Goal: Use online tool/utility: Utilize a website feature to perform a specific function

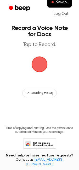
click at [41, 57] on span "button" at bounding box center [40, 65] width 16 height 16
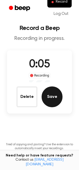
click at [48, 93] on button "Save" at bounding box center [52, 97] width 21 height 21
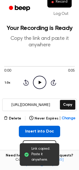
click at [24, 131] on button "Insert into Doc" at bounding box center [40, 131] width 42 height 11
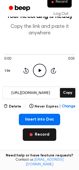
click at [46, 134] on button "Record" at bounding box center [39, 135] width 33 height 13
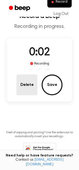
click at [29, 82] on button "Delete" at bounding box center [26, 85] width 21 height 21
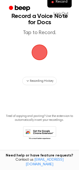
scroll to position [0, 0]
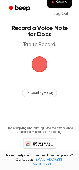
click at [33, 75] on span "button" at bounding box center [39, 64] width 29 height 29
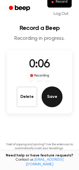
click at [47, 97] on button "Save" at bounding box center [52, 97] width 21 height 21
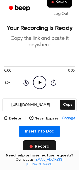
click at [30, 145] on button "Record" at bounding box center [39, 147] width 33 height 13
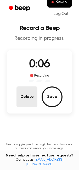
click at [27, 93] on button "Delete" at bounding box center [26, 97] width 21 height 21
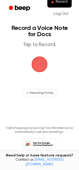
click at [42, 64] on span "button" at bounding box center [39, 64] width 15 height 15
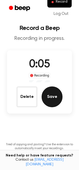
click at [48, 92] on button "Save" at bounding box center [52, 97] width 21 height 21
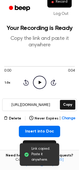
click at [38, 143] on button "Record" at bounding box center [39, 147] width 33 height 13
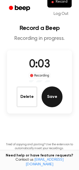
click at [51, 103] on button "Save" at bounding box center [52, 97] width 21 height 21
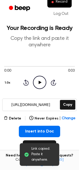
click at [41, 142] on button "Record" at bounding box center [39, 147] width 33 height 13
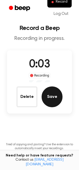
click at [50, 97] on button "Save" at bounding box center [52, 97] width 21 height 21
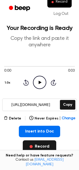
click at [48, 145] on button "Record" at bounding box center [39, 147] width 33 height 13
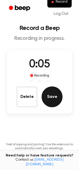
click at [52, 105] on button "Save" at bounding box center [52, 97] width 21 height 21
